Goal: Navigation & Orientation: Find specific page/section

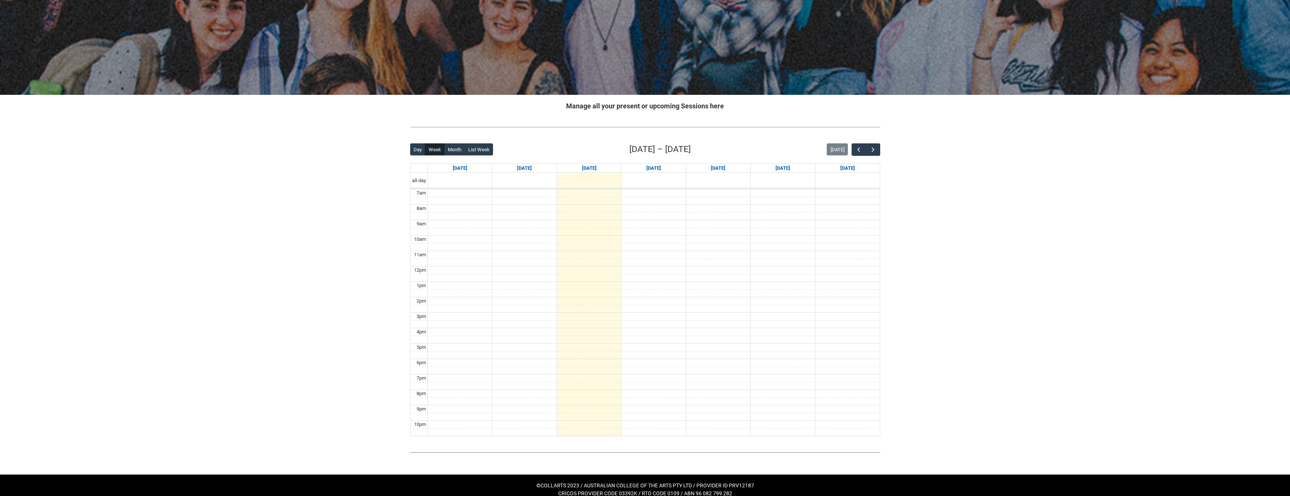
scroll to position [65, 0]
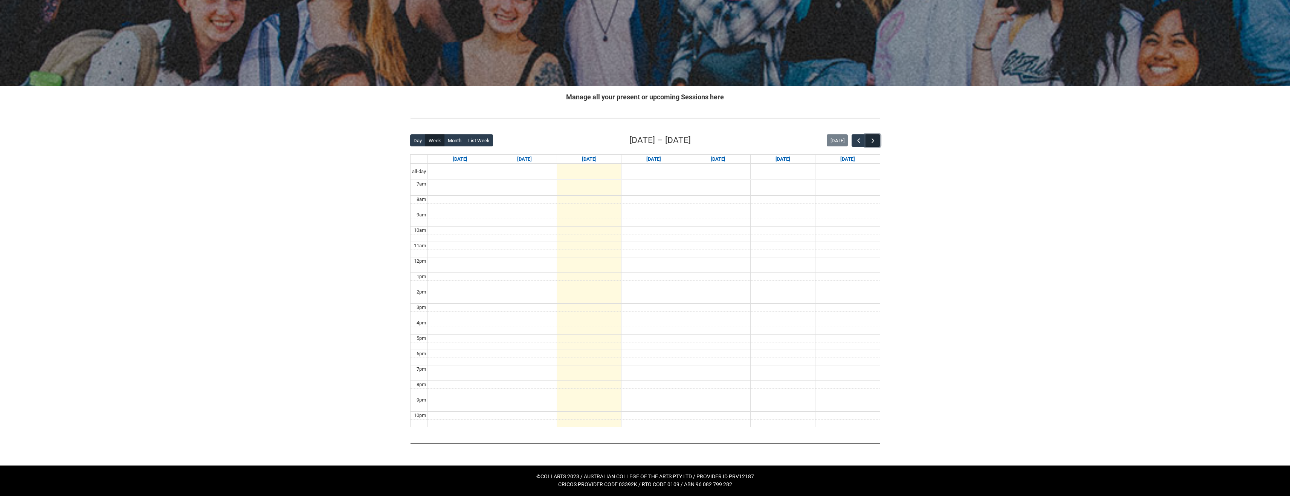
click at [874, 139] on span "button" at bounding box center [873, 141] width 8 height 8
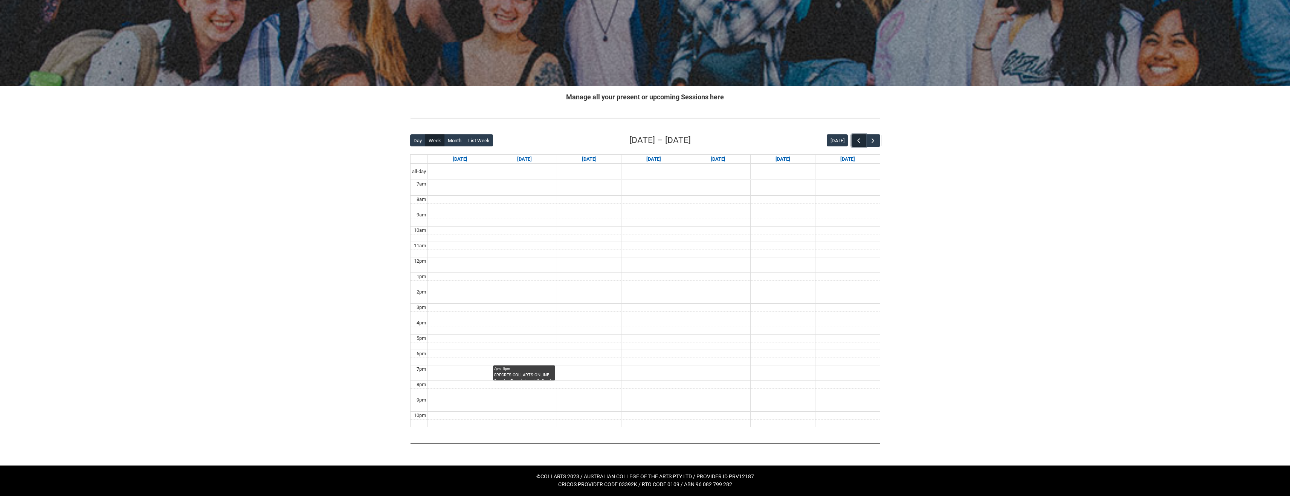
click at [859, 141] on span "button" at bounding box center [859, 141] width 8 height 8
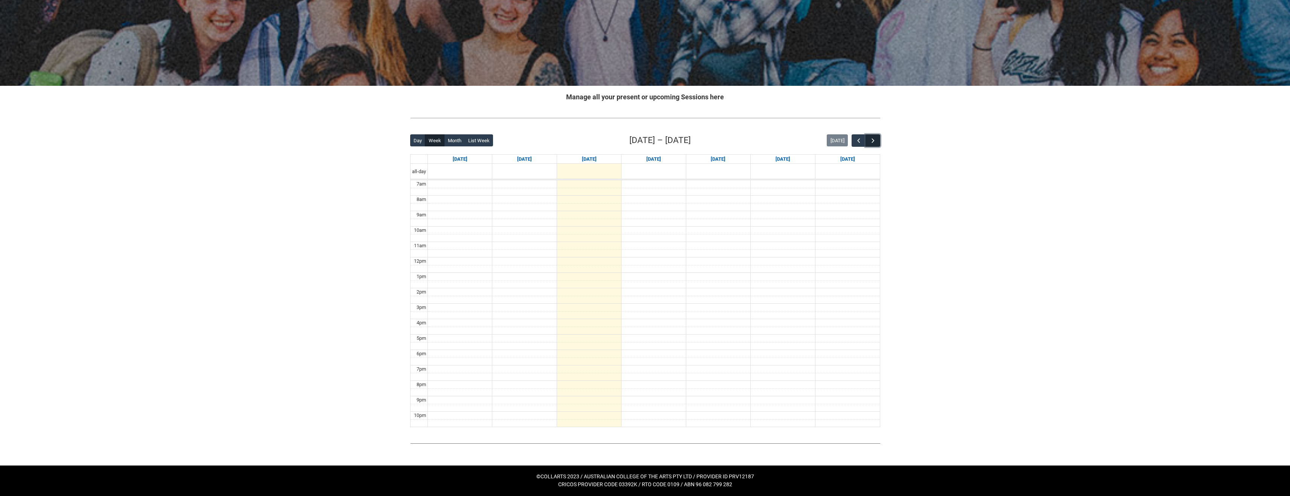
click at [879, 142] on button "button" at bounding box center [872, 140] width 14 height 12
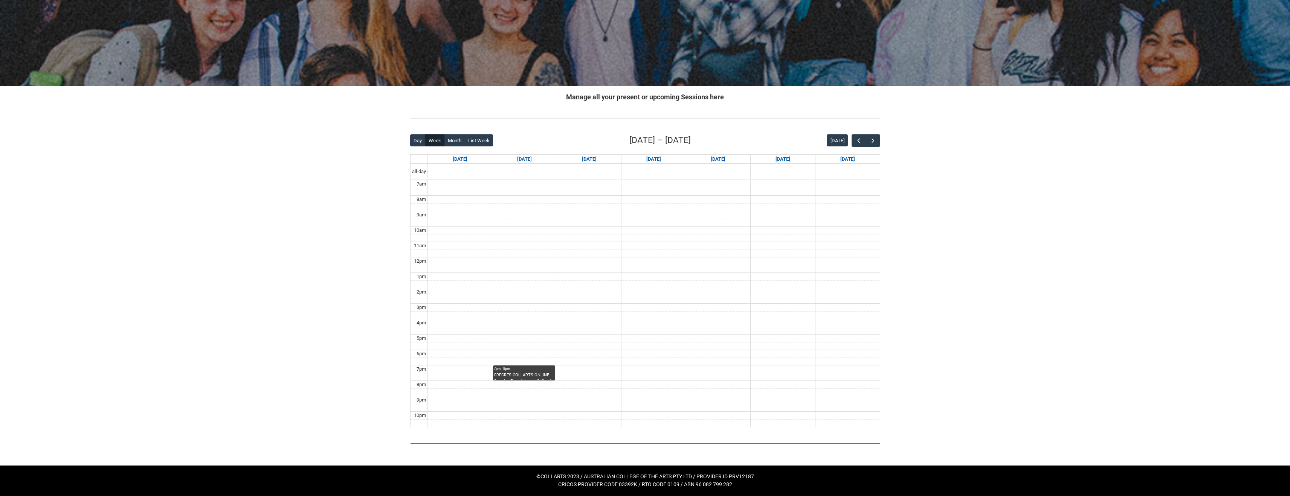
click at [880, 145] on div "Back Loading... This page should update in a few seconds... Day Week Month List…" at bounding box center [645, 280] width 482 height 305
click at [874, 142] on span "button" at bounding box center [873, 141] width 8 height 8
click at [854, 140] on button "button" at bounding box center [858, 140] width 14 height 12
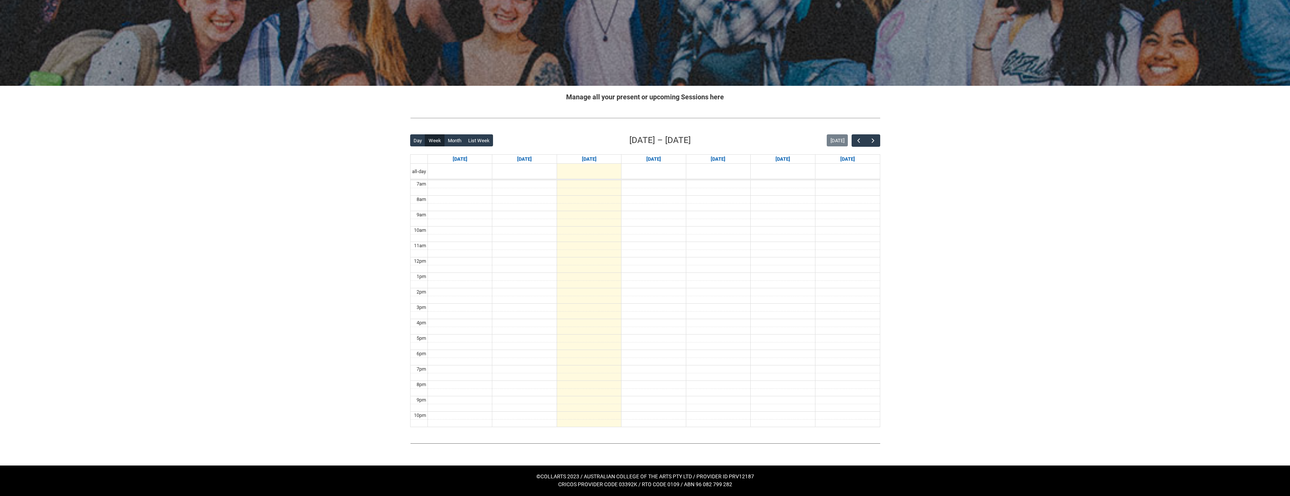
click at [101, 212] on div "Skip to Main Content Collarts Education Community Home New Enrolment Applicatio…" at bounding box center [645, 215] width 1290 height 561
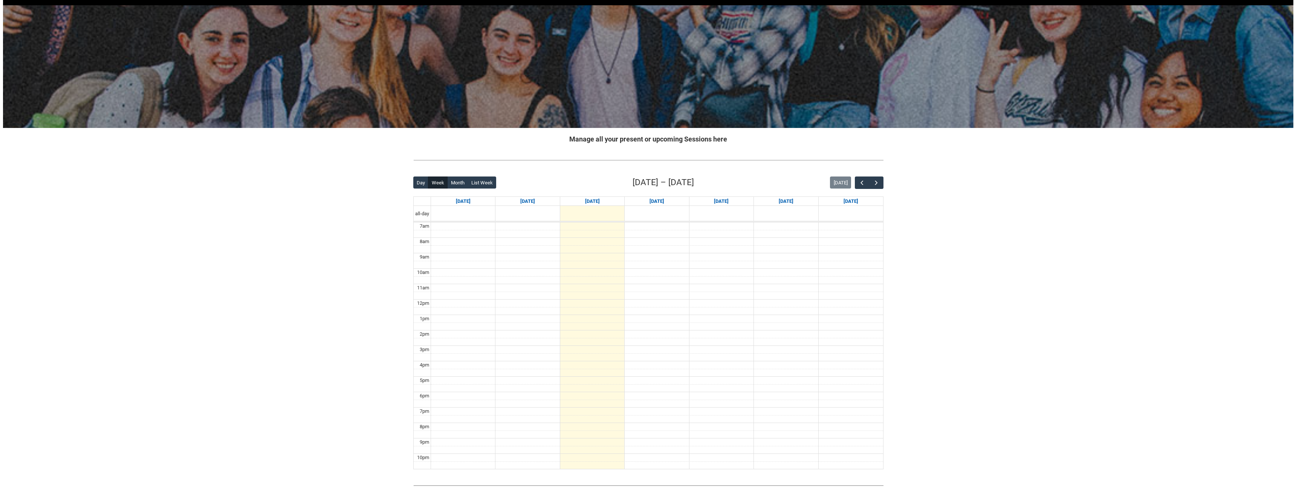
scroll to position [0, 0]
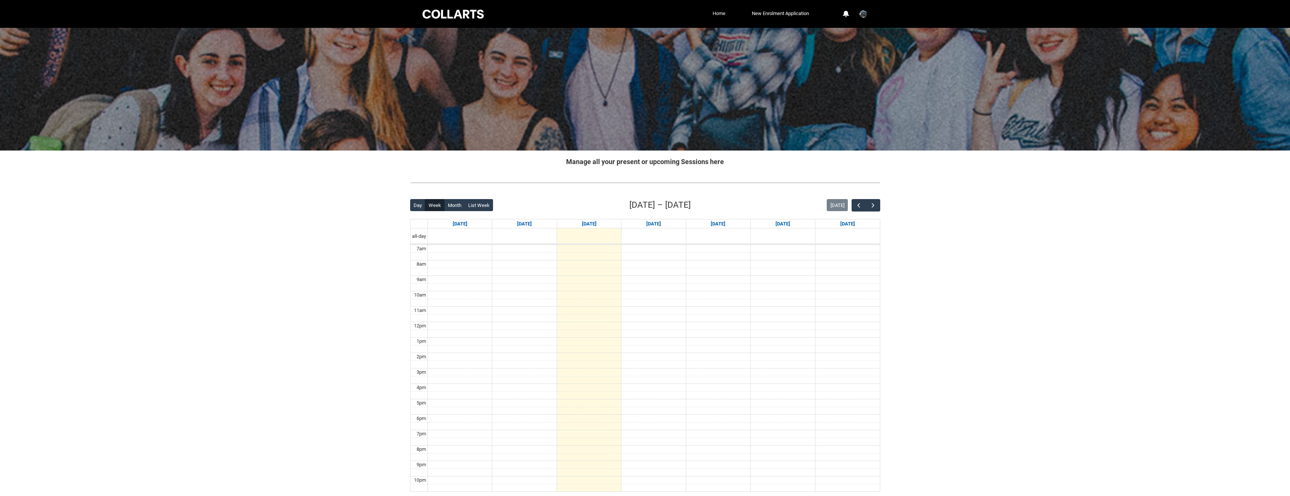
click at [714, 13] on link "Home" at bounding box center [719, 13] width 17 height 11
